Goal: Find specific page/section: Find specific page/section

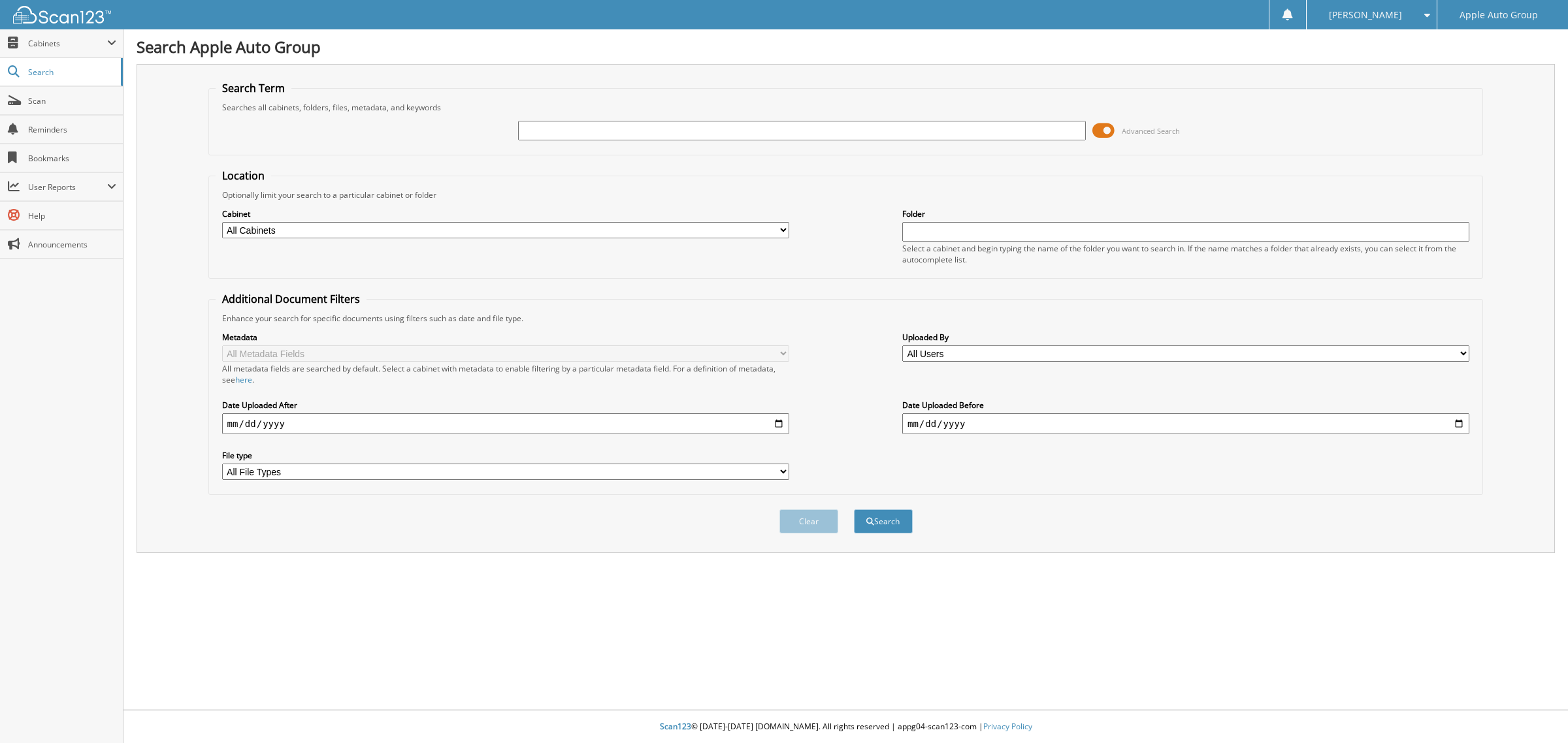
click at [647, 134] on input "text" at bounding box center [802, 130] width 567 height 20
type input "126776"
click at [854, 510] on button "Search" at bounding box center [883, 522] width 58 height 24
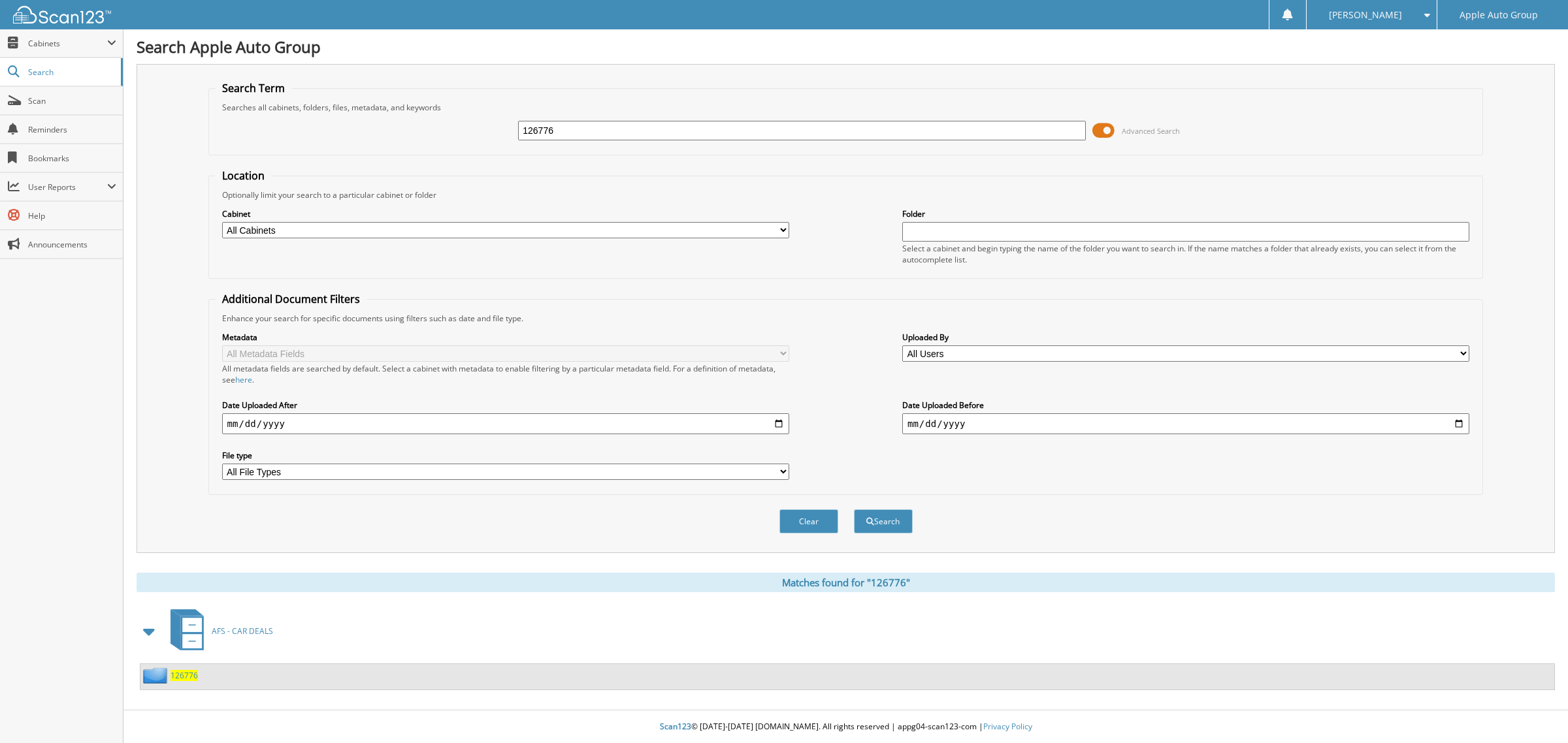
click at [187, 670] on span "126776" at bounding box center [185, 675] width 27 height 11
